Goal: Navigation & Orientation: Find specific page/section

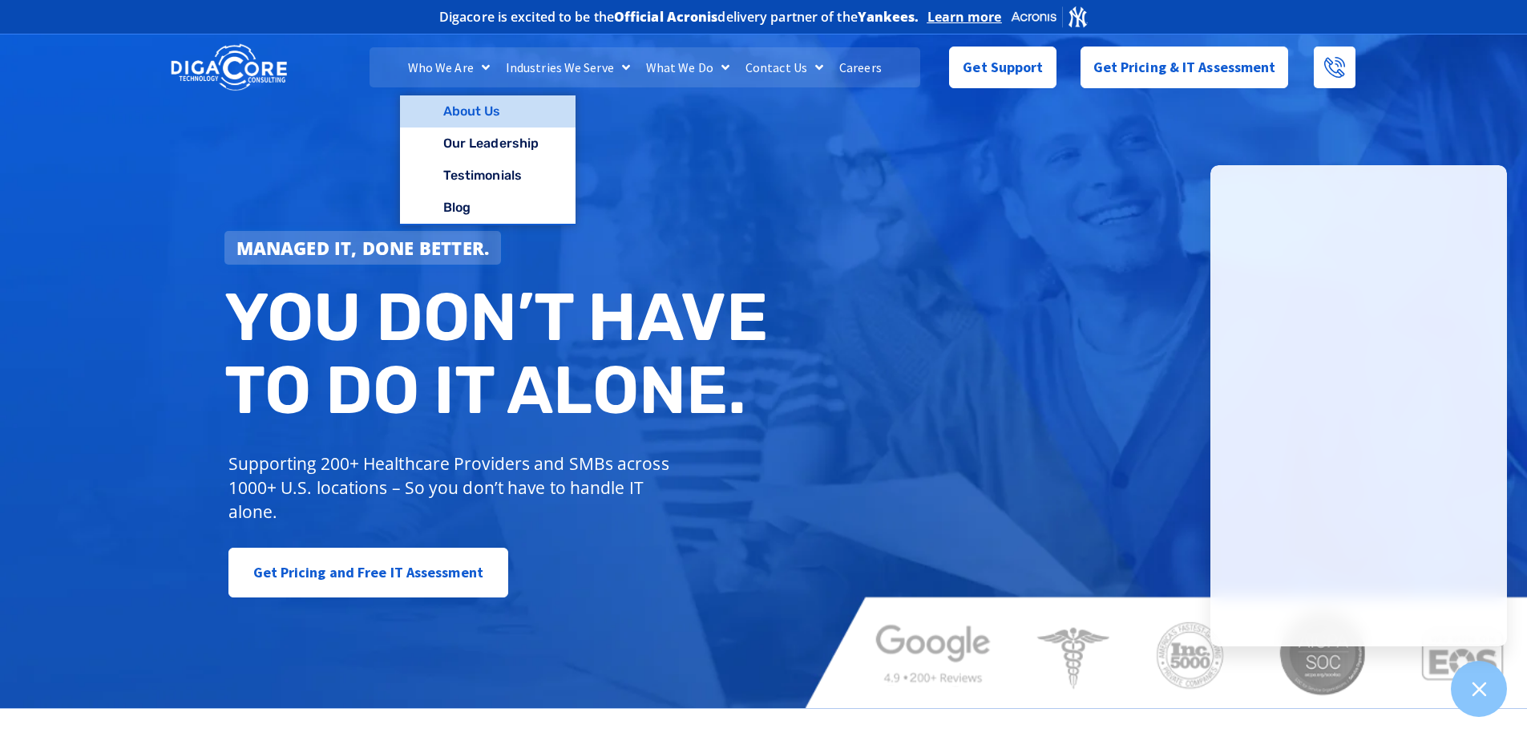
click at [472, 114] on link "About Us" at bounding box center [488, 111] width 176 height 32
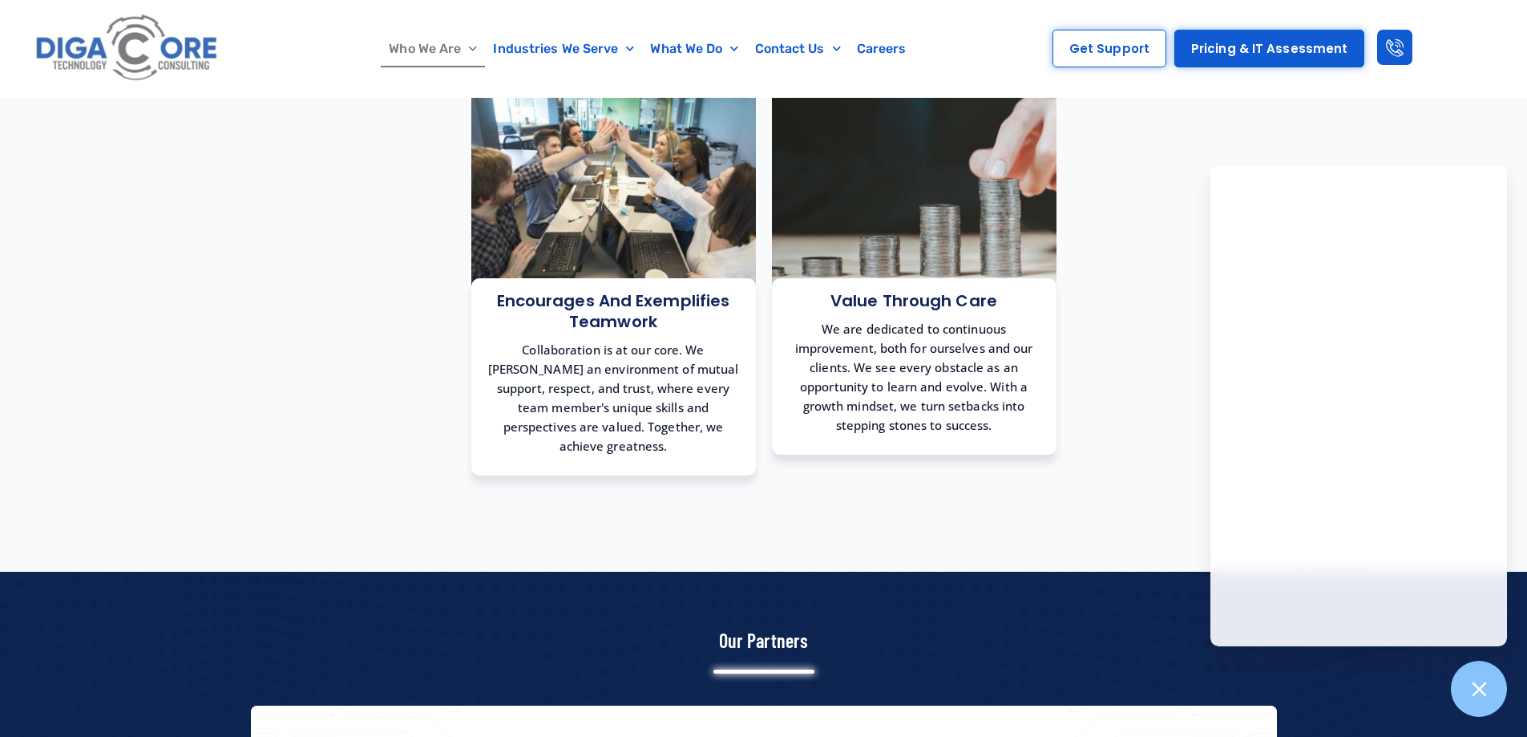
scroll to position [1496, 0]
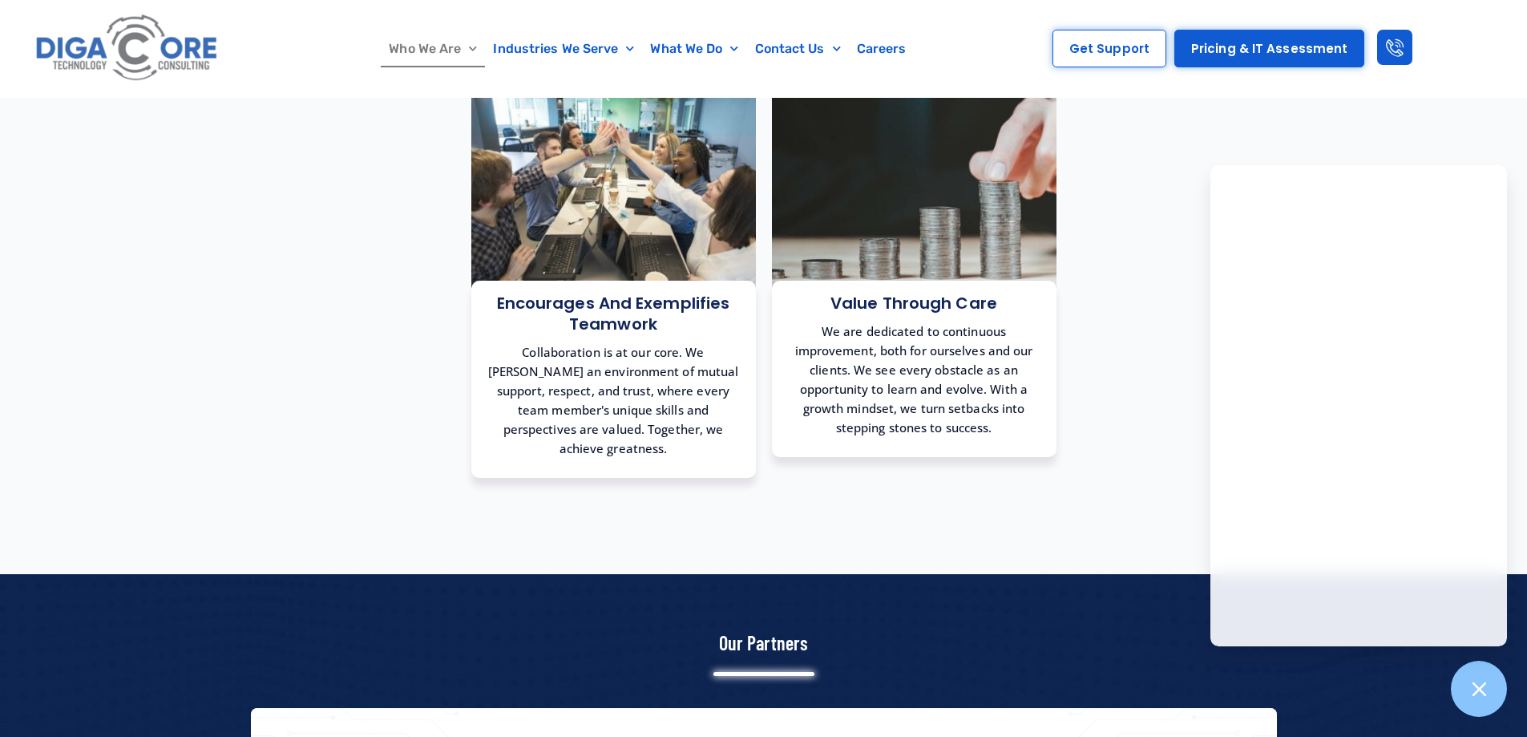
click at [1160, 108] on section "Encourages and Exemplifies Teamwork Collaboration is at our core. We [PERSON_NA…" at bounding box center [764, 271] width 1026 height 430
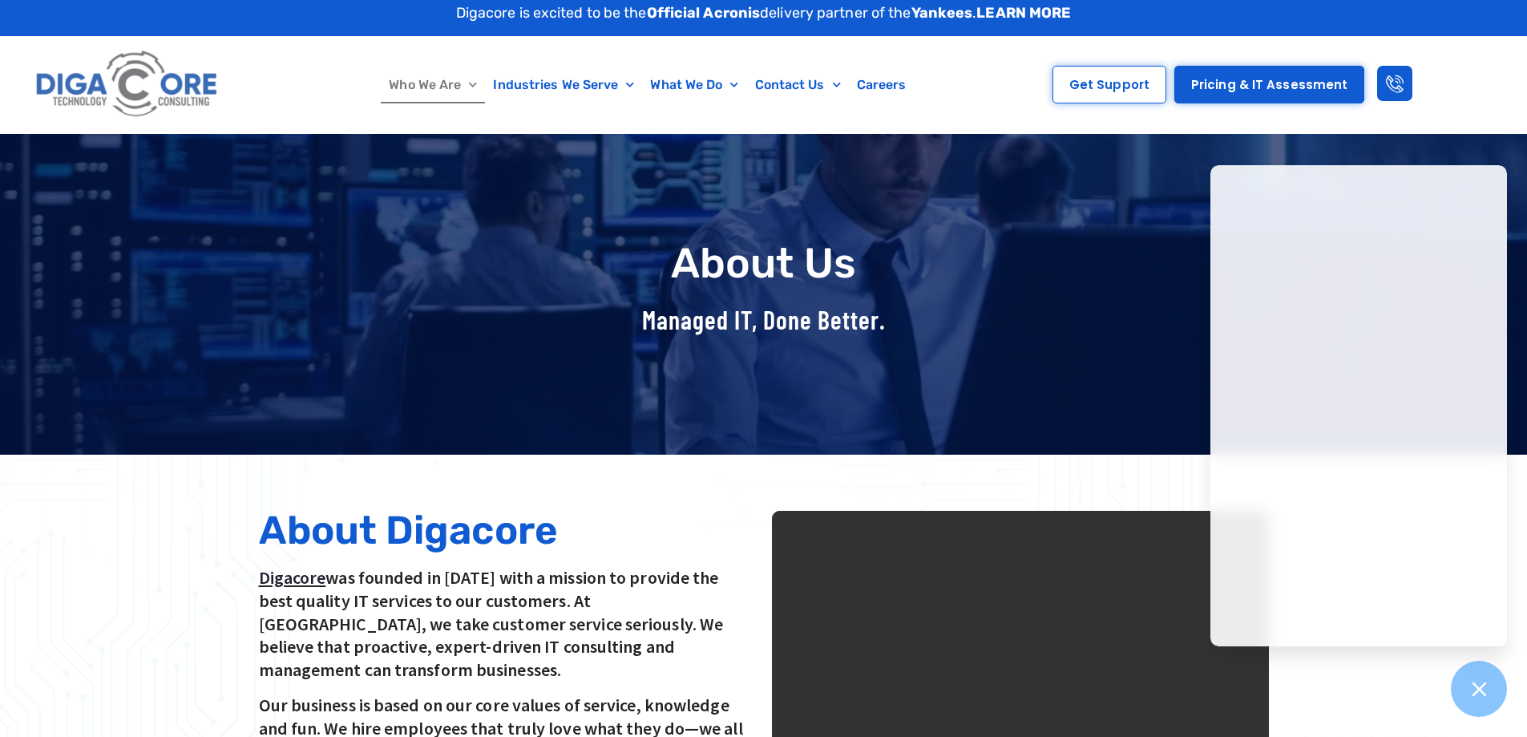
scroll to position [0, 0]
